Goal: Task Accomplishment & Management: Manage account settings

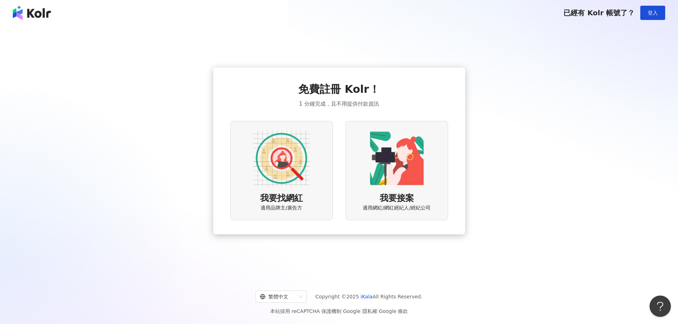
click at [379, 167] on img at bounding box center [396, 158] width 57 height 57
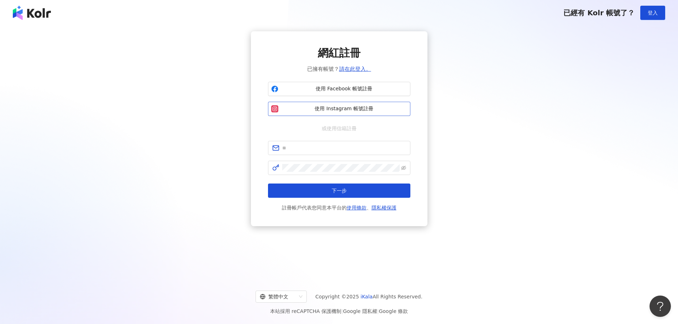
click at [367, 107] on span "使用 Instagram 帳號註冊" at bounding box center [344, 108] width 126 height 7
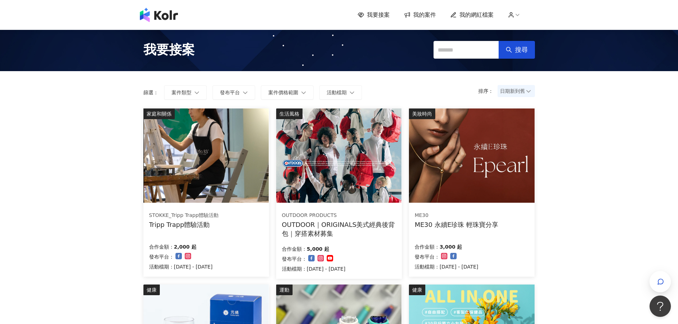
click at [487, 14] on span "我的網紅檔案" at bounding box center [477, 15] width 34 height 8
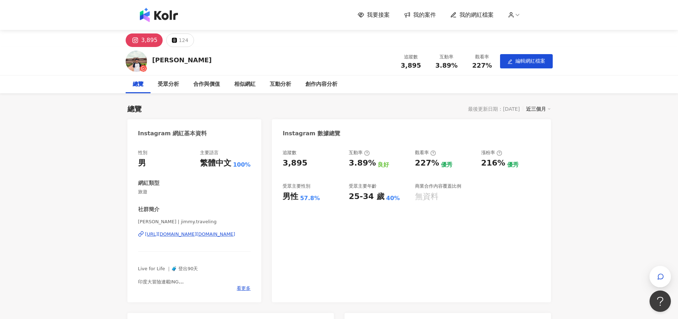
click at [544, 111] on div "近三個月" at bounding box center [538, 108] width 25 height 9
click at [481, 125] on div "Instagram 數據總覽" at bounding box center [411, 130] width 279 height 23
click at [517, 62] on span "編輯網紅檔案" at bounding box center [530, 61] width 30 height 6
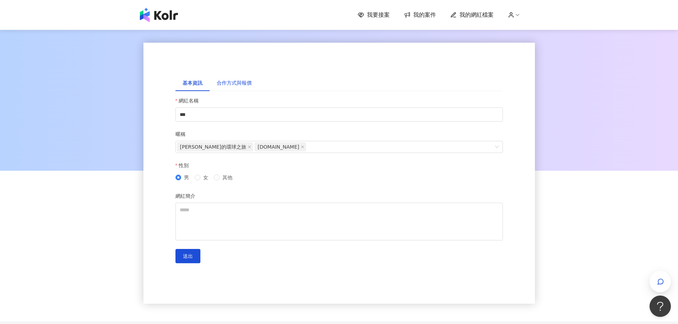
click at [245, 85] on div "合作方式與報價" at bounding box center [234, 83] width 35 height 8
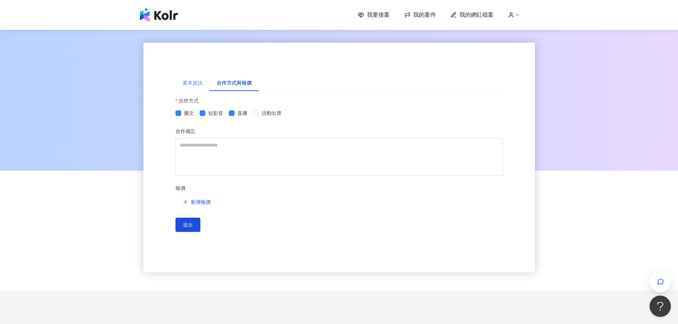
click at [199, 87] on div "基本資訊" at bounding box center [192, 83] width 34 height 16
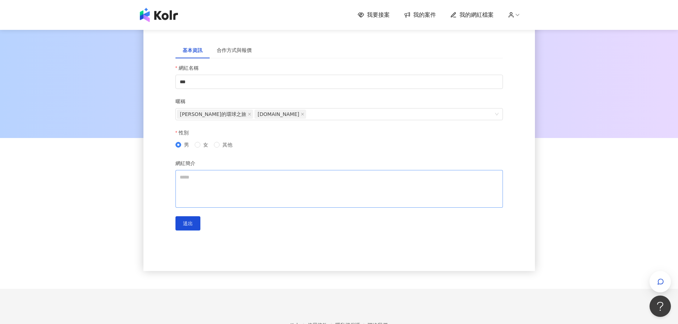
scroll to position [77, 0]
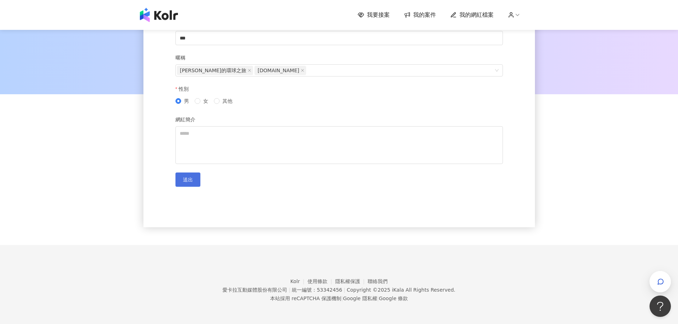
click at [193, 175] on button "送出" at bounding box center [187, 180] width 25 height 14
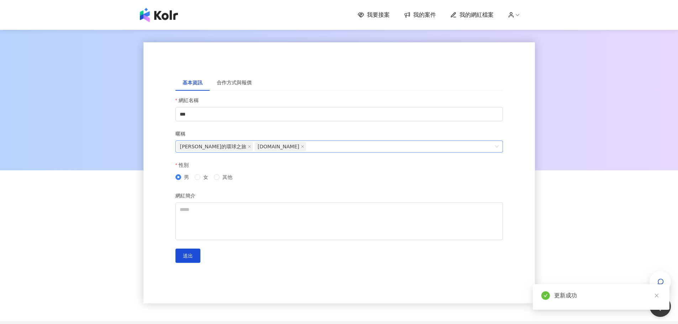
scroll to position [0, 0]
click at [512, 14] on icon at bounding box center [511, 15] width 6 height 6
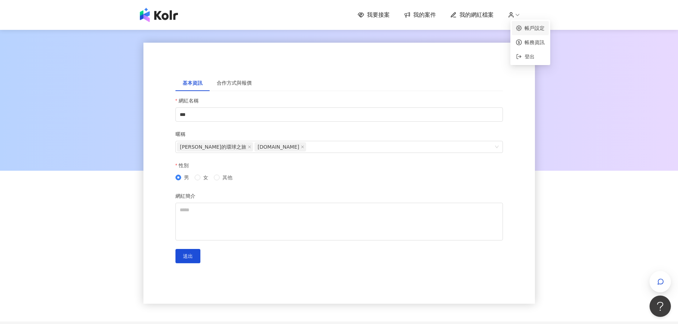
click at [533, 29] on link "帳戶設定" at bounding box center [535, 28] width 20 height 6
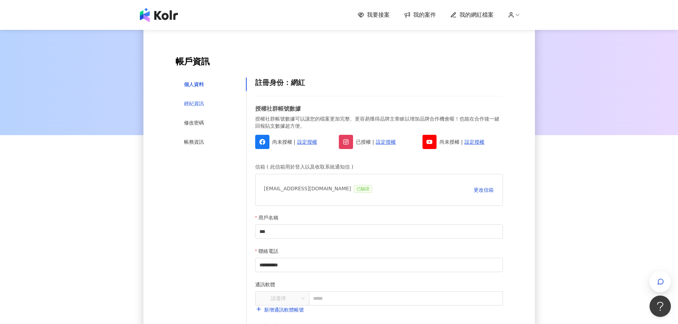
click at [198, 102] on div "經紀資訊" at bounding box center [194, 104] width 20 height 8
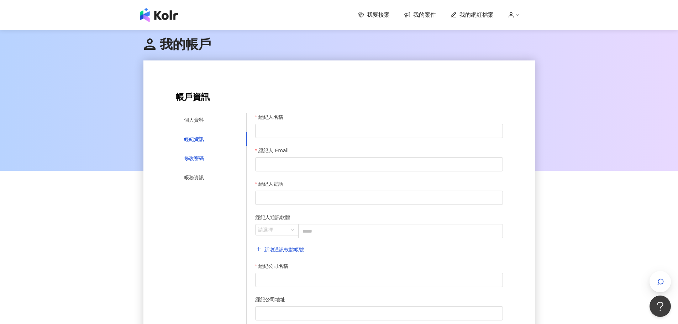
click at [203, 158] on div "修改密碼" at bounding box center [194, 158] width 20 height 8
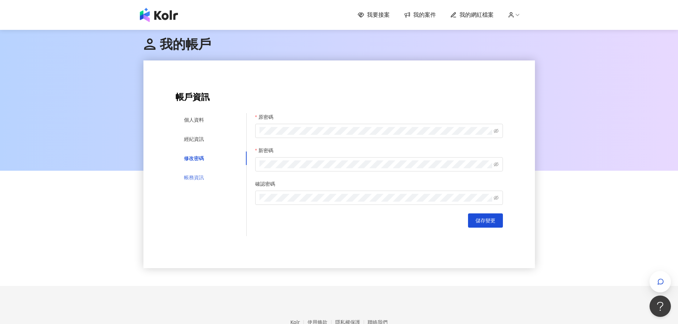
click at [199, 172] on div "帳務資訊" at bounding box center [210, 178] width 71 height 14
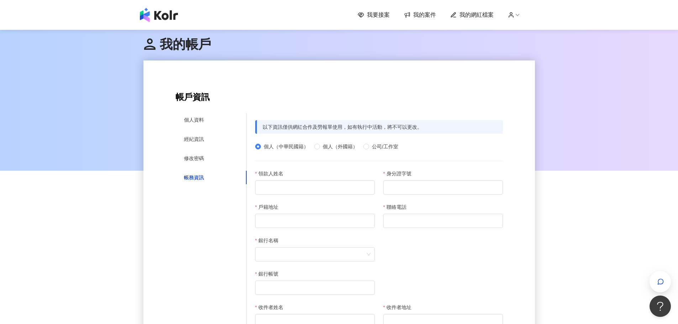
click at [466, 13] on span "我的網紅檔案" at bounding box center [477, 15] width 34 height 8
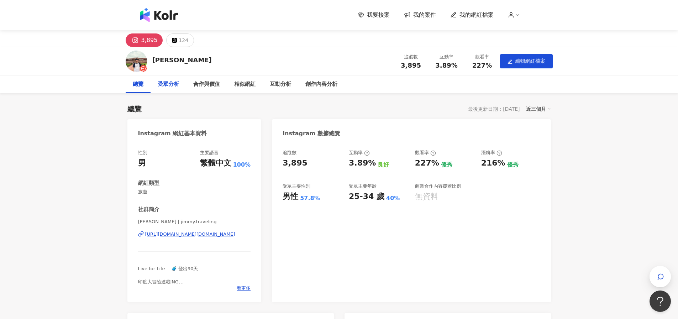
click at [174, 90] on div "受眾分析" at bounding box center [169, 84] width 36 height 18
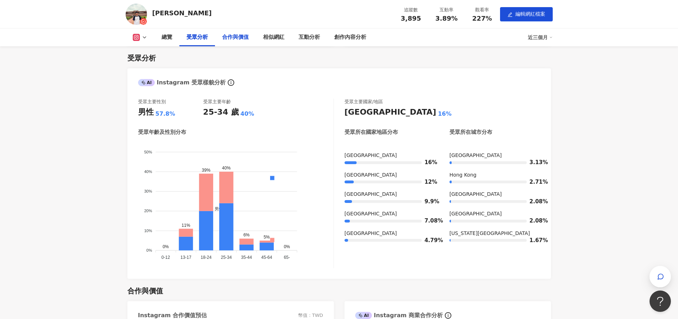
click at [236, 36] on div "合作與價值" at bounding box center [235, 37] width 27 height 9
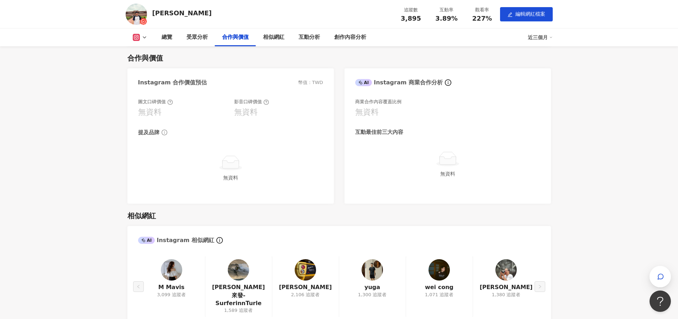
click at [139, 38] on icon at bounding box center [136, 37] width 7 height 7
click at [148, 53] on button "Instagram" at bounding box center [151, 51] width 43 height 10
click at [301, 38] on div "互動分析" at bounding box center [309, 37] width 21 height 9
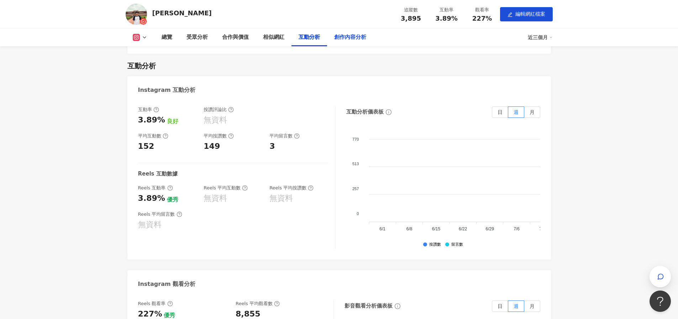
click at [336, 34] on div "創作內容分析" at bounding box center [350, 37] width 32 height 9
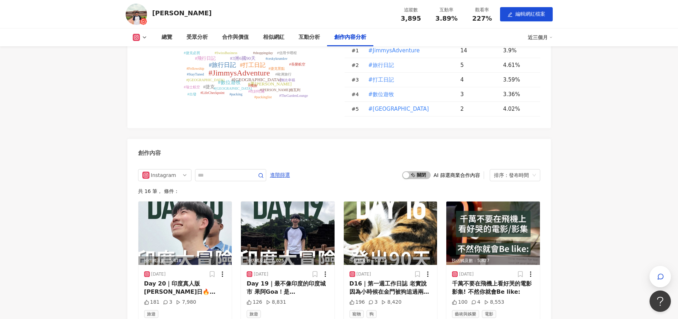
scroll to position [1767, 0]
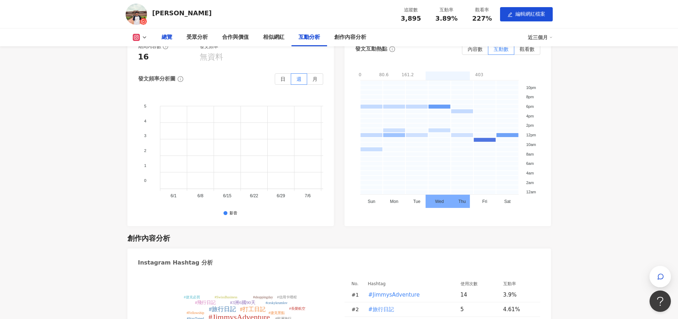
click at [166, 36] on div "總覽" at bounding box center [167, 37] width 11 height 9
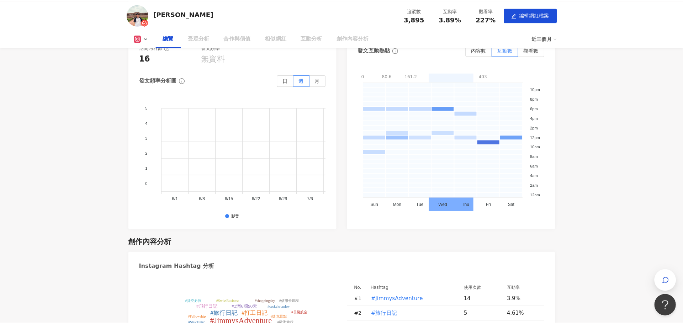
scroll to position [51, 0]
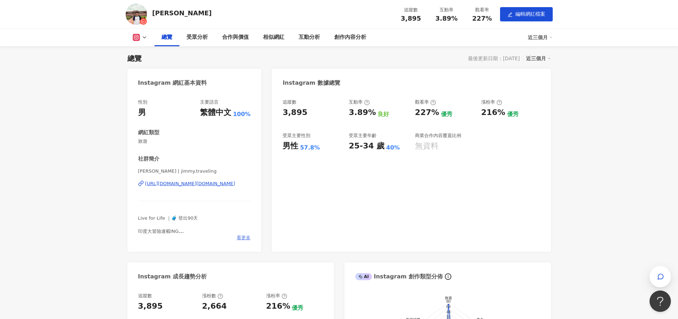
click at [245, 235] on span "看更多" at bounding box center [244, 238] width 14 height 6
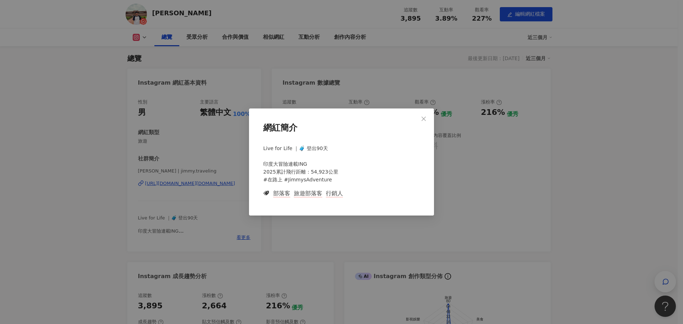
click at [282, 193] on span "部落客" at bounding box center [281, 194] width 17 height 8
click at [313, 188] on div "Live for Life ｜🧳 登出90天 印度大冒險連載ING 2025累計飛行距離：54,923公里 #在路上 #JimmysAdventure 部落客…" at bounding box center [342, 174] width 162 height 65
drag, startPoint x: 274, startPoint y: 138, endPoint x: 278, endPoint y: 142, distance: 6.3
click at [274, 138] on div "網紅簡介" at bounding box center [342, 131] width 162 height 22
click at [290, 155] on div "Live for Life ｜🧳 登出90天 印度大冒險連載ING 2025累計飛行距離：54,923公里 #在路上 #JimmysAdventure 部落客…" at bounding box center [342, 174] width 162 height 65
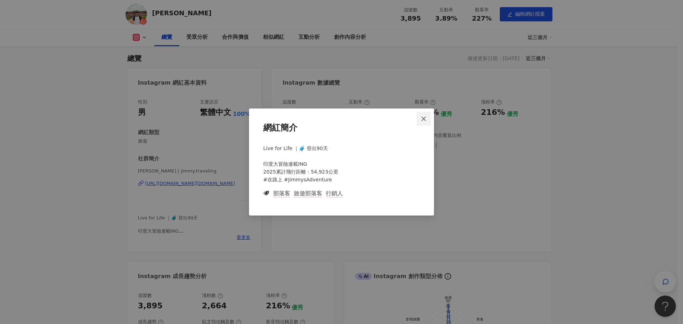
click at [425, 116] on icon "close" at bounding box center [424, 119] width 6 height 6
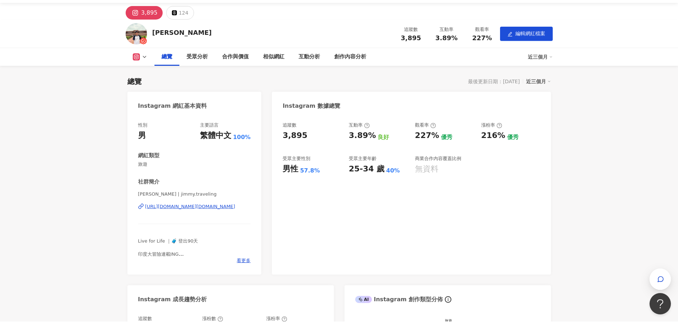
scroll to position [0, 0]
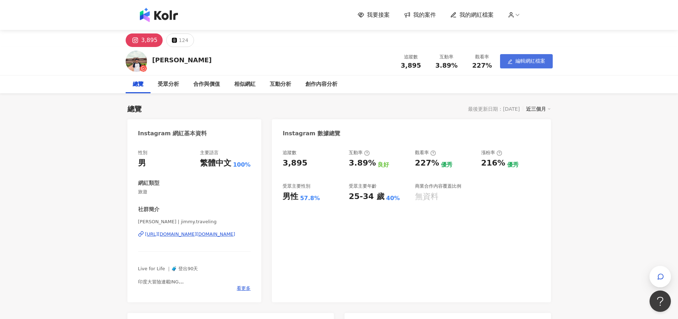
click at [529, 60] on span "編輯網紅檔案" at bounding box center [530, 61] width 30 height 6
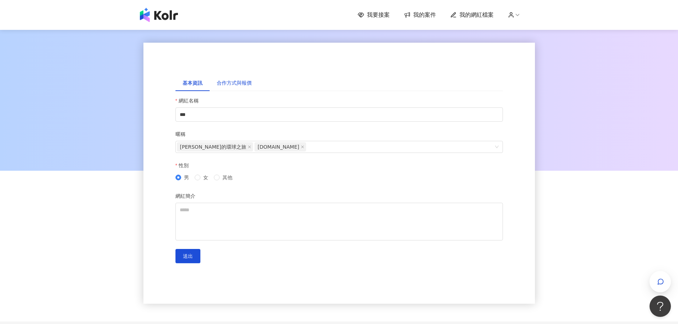
click at [230, 84] on div "合作方式與報價" at bounding box center [234, 83] width 35 height 8
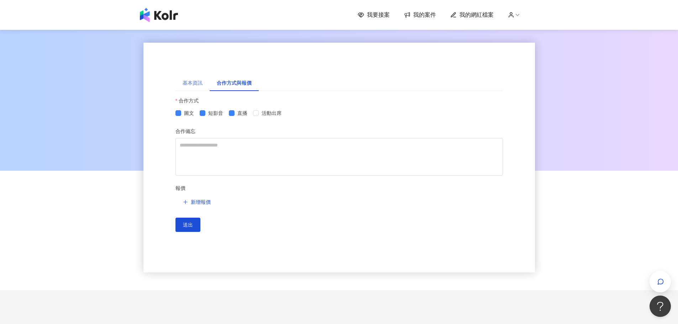
click at [203, 83] on div "基本資訊" at bounding box center [192, 83] width 34 height 16
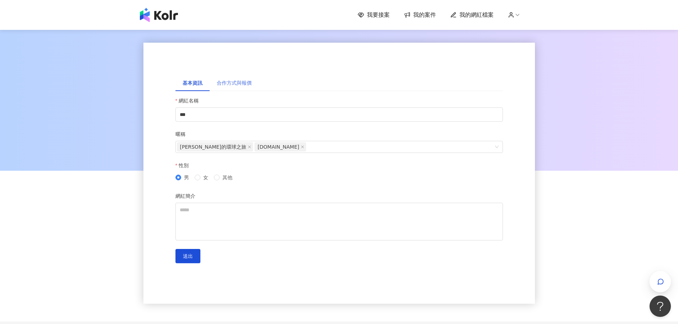
click at [236, 88] on div "合作方式與報價" at bounding box center [234, 83] width 49 height 16
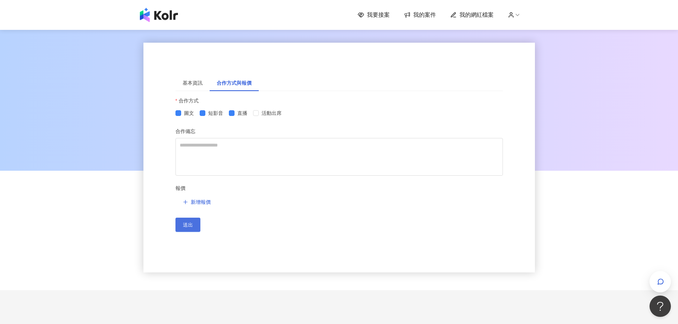
click at [194, 224] on button "送出" at bounding box center [187, 225] width 25 height 14
click at [518, 13] on icon at bounding box center [517, 15] width 6 height 6
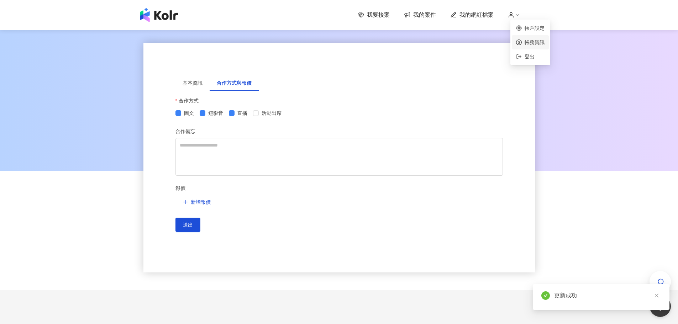
click at [530, 44] on link "帳務資訊" at bounding box center [535, 43] width 20 height 6
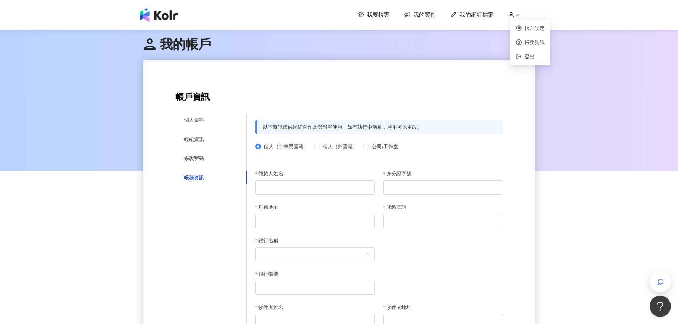
click at [514, 17] on icon at bounding box center [511, 15] width 6 height 6
click at [525, 27] on link "帳戶設定" at bounding box center [535, 28] width 20 height 6
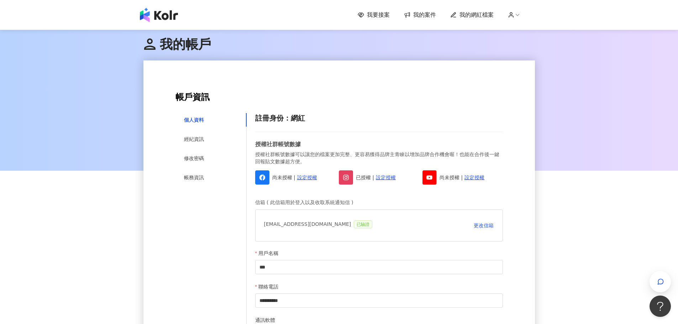
click at [460, 15] on link "我的網紅檔案" at bounding box center [471, 15] width 43 height 8
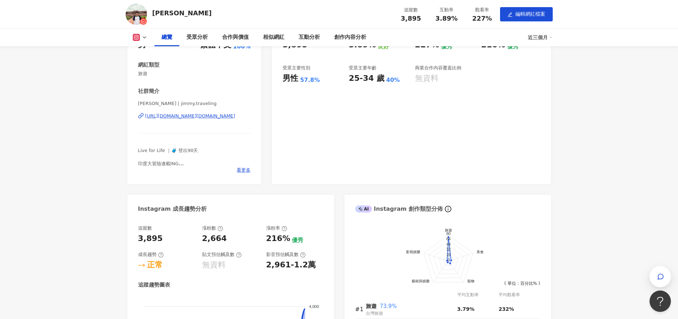
scroll to position [71, 0]
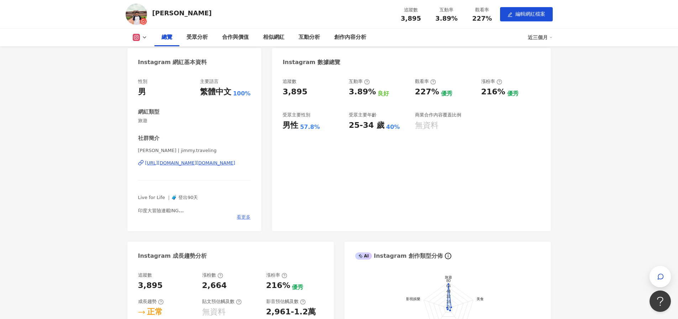
click at [243, 218] on span "看更多" at bounding box center [244, 217] width 14 height 6
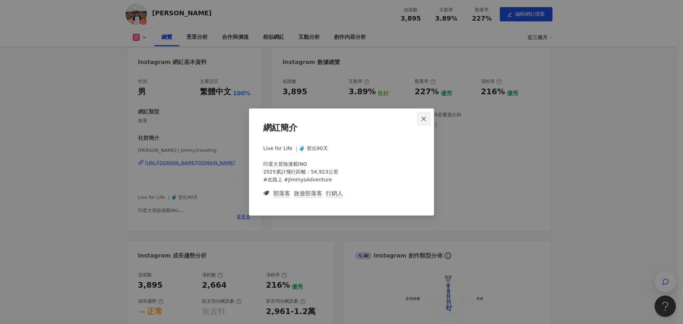
click at [429, 119] on span "Close" at bounding box center [424, 119] width 14 height 6
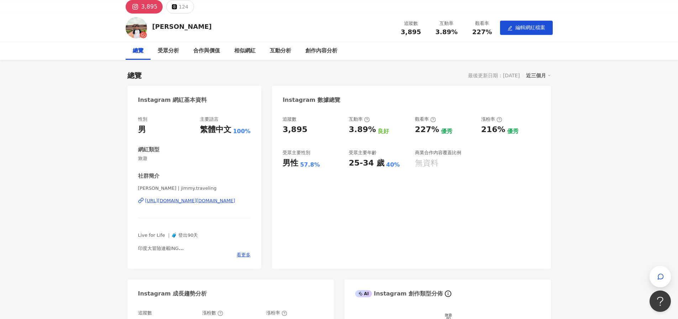
scroll to position [0, 0]
